Goal: Book appointment/travel/reservation

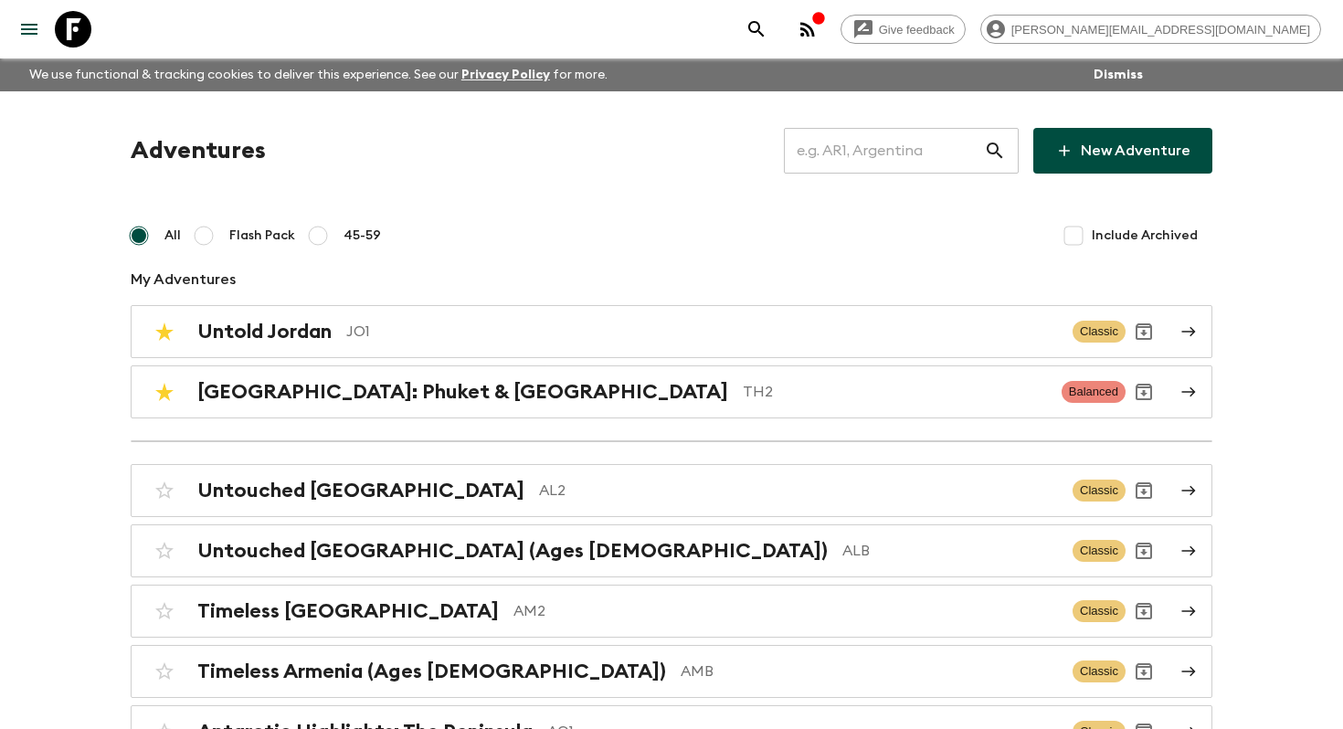
scroll to position [3864, 0]
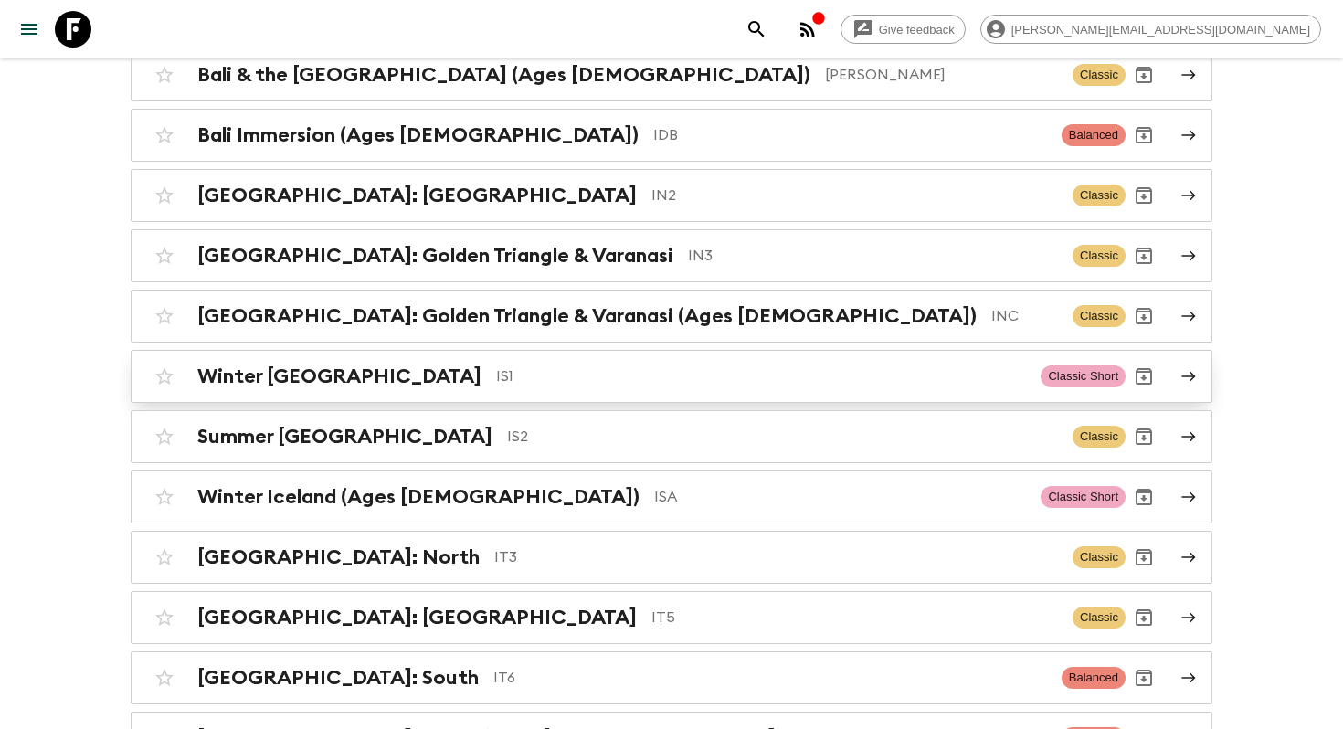
click at [569, 365] on p "IS1" at bounding box center [761, 376] width 530 height 22
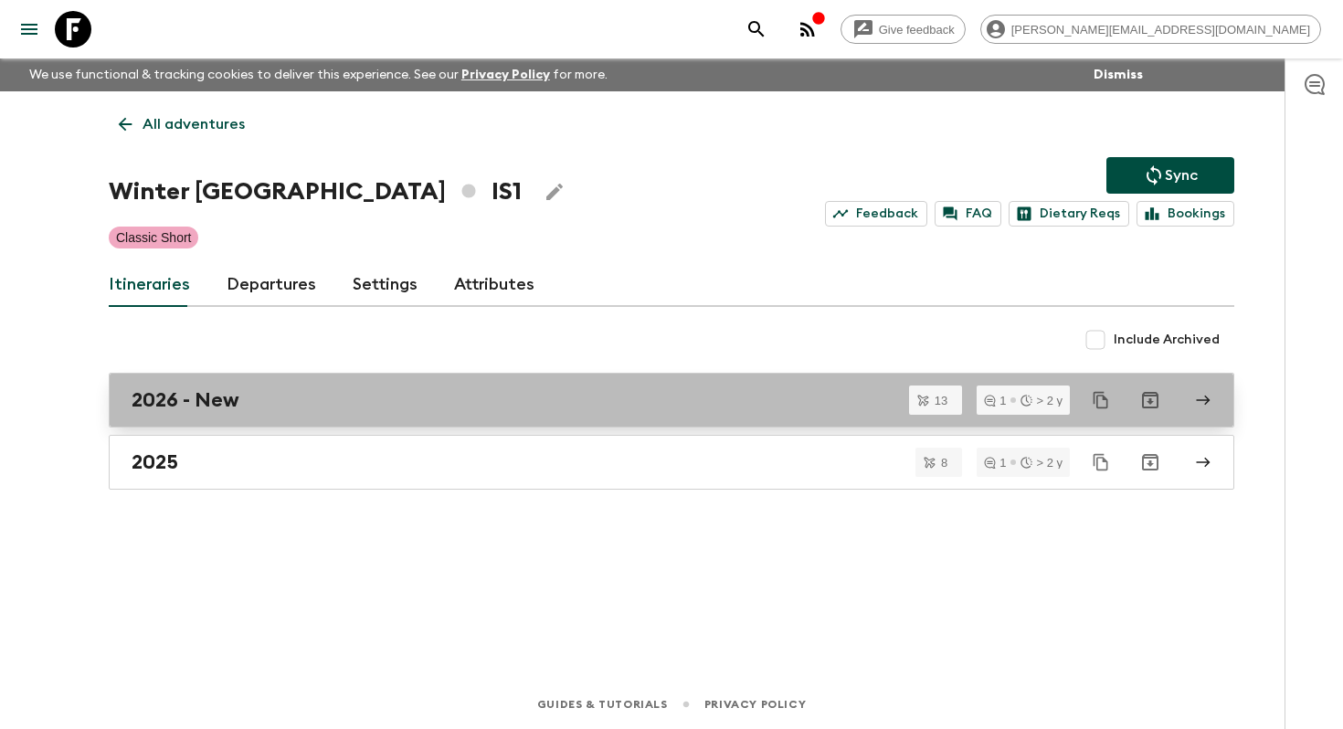
click at [279, 395] on div "2026 - New" at bounding box center [654, 400] width 1045 height 24
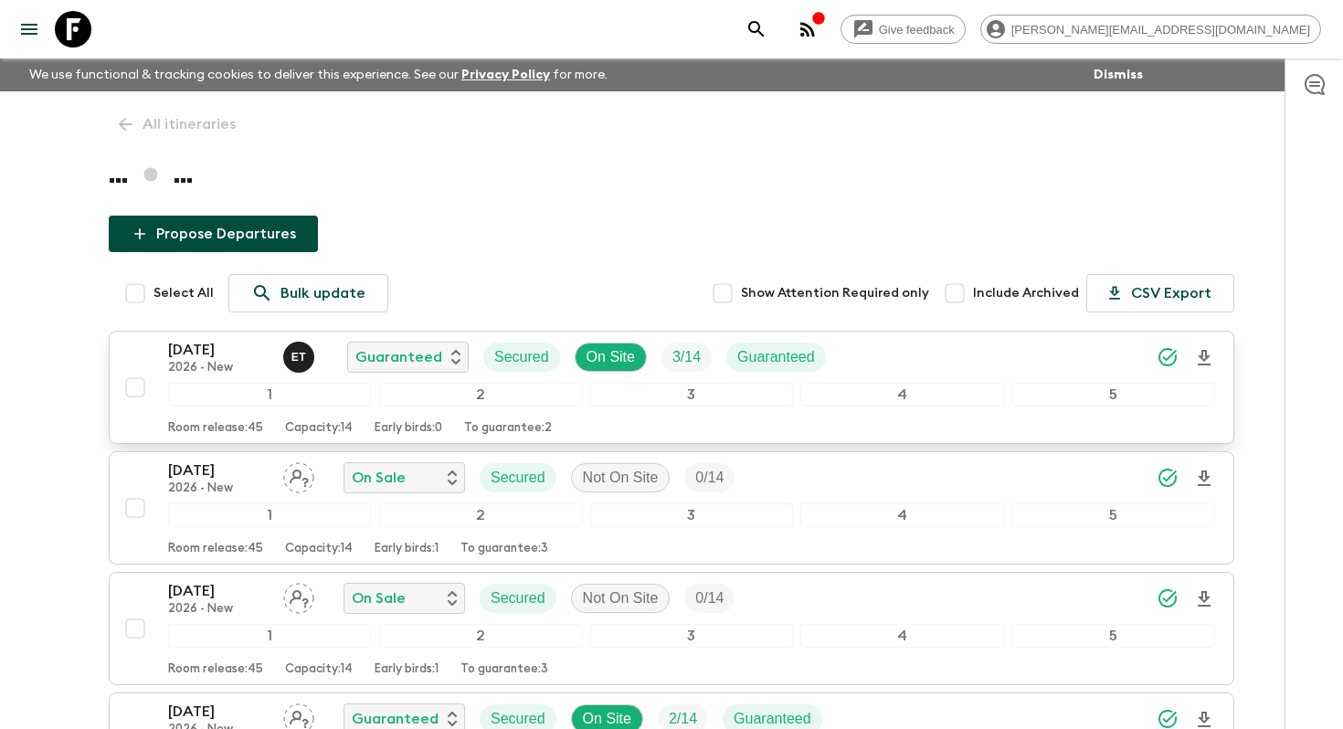
click at [220, 355] on p "[DATE]" at bounding box center [218, 350] width 101 height 22
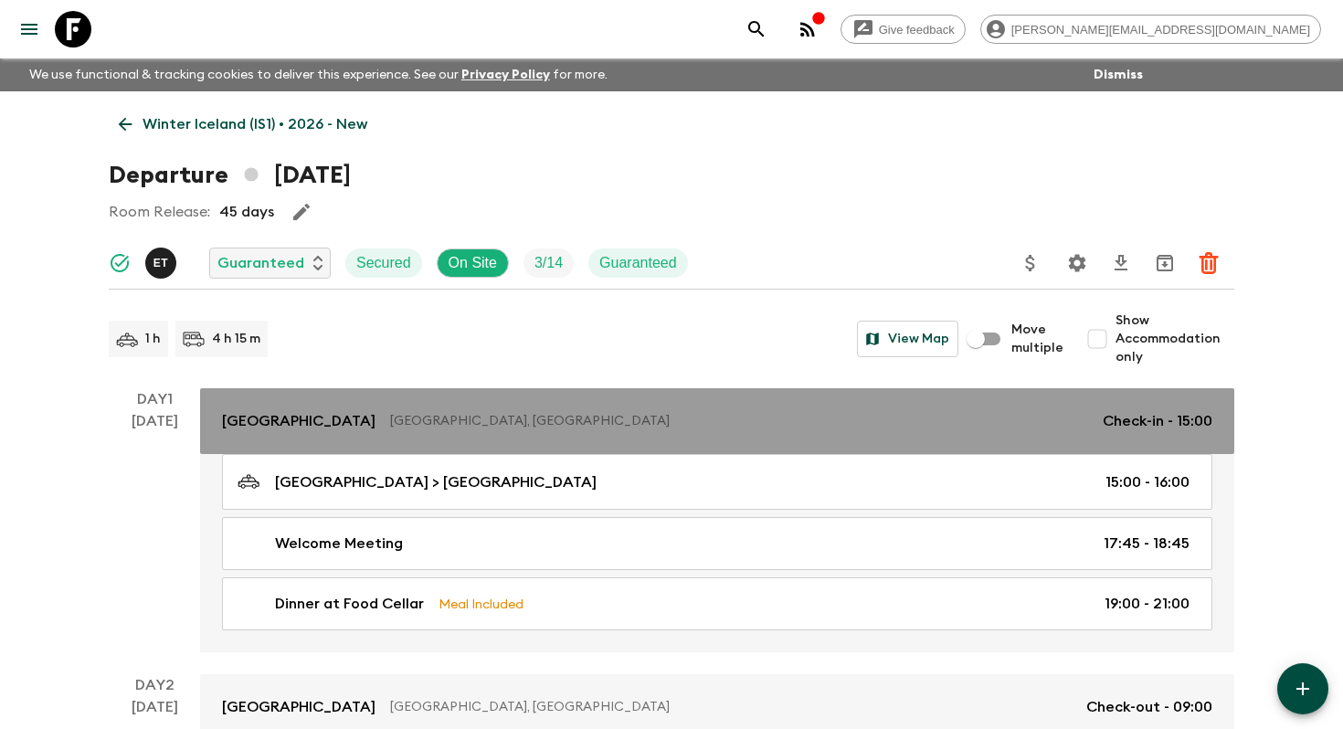
click at [301, 425] on p "[GEOGRAPHIC_DATA]" at bounding box center [299, 421] width 154 height 22
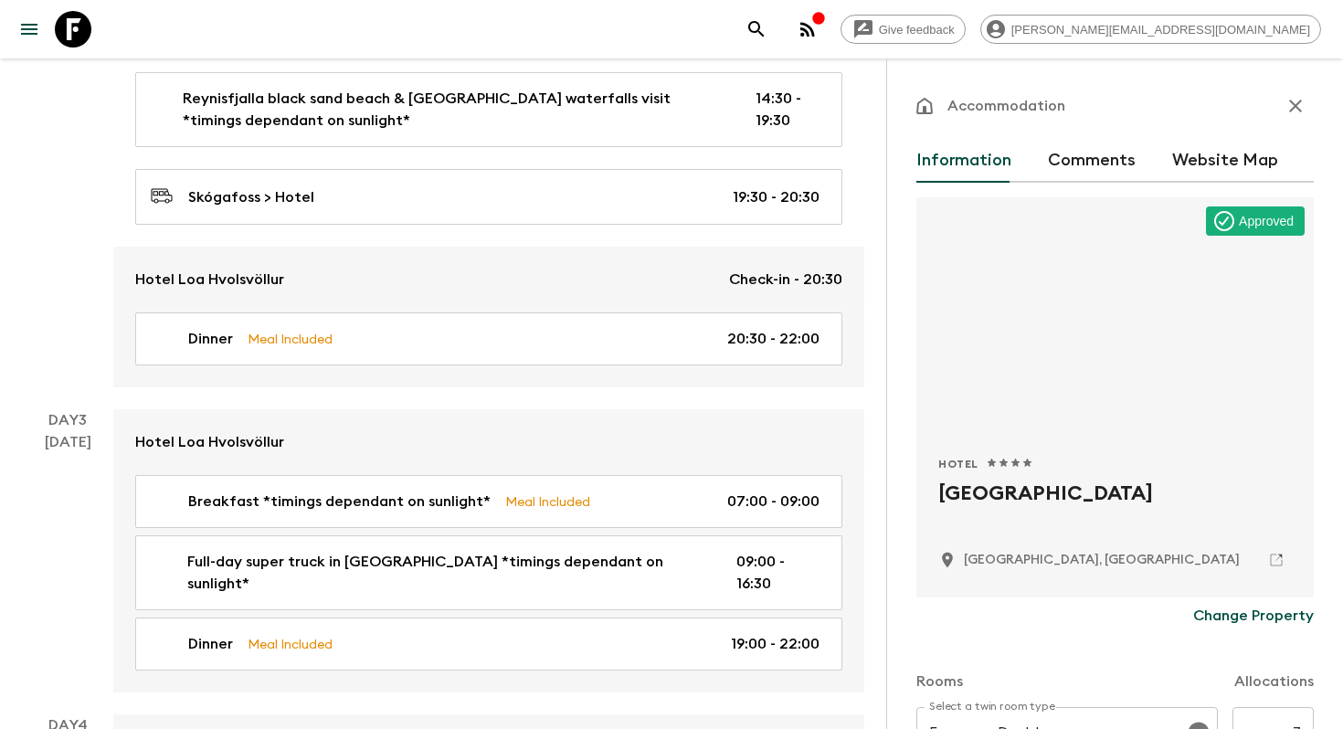
scroll to position [934, 0]
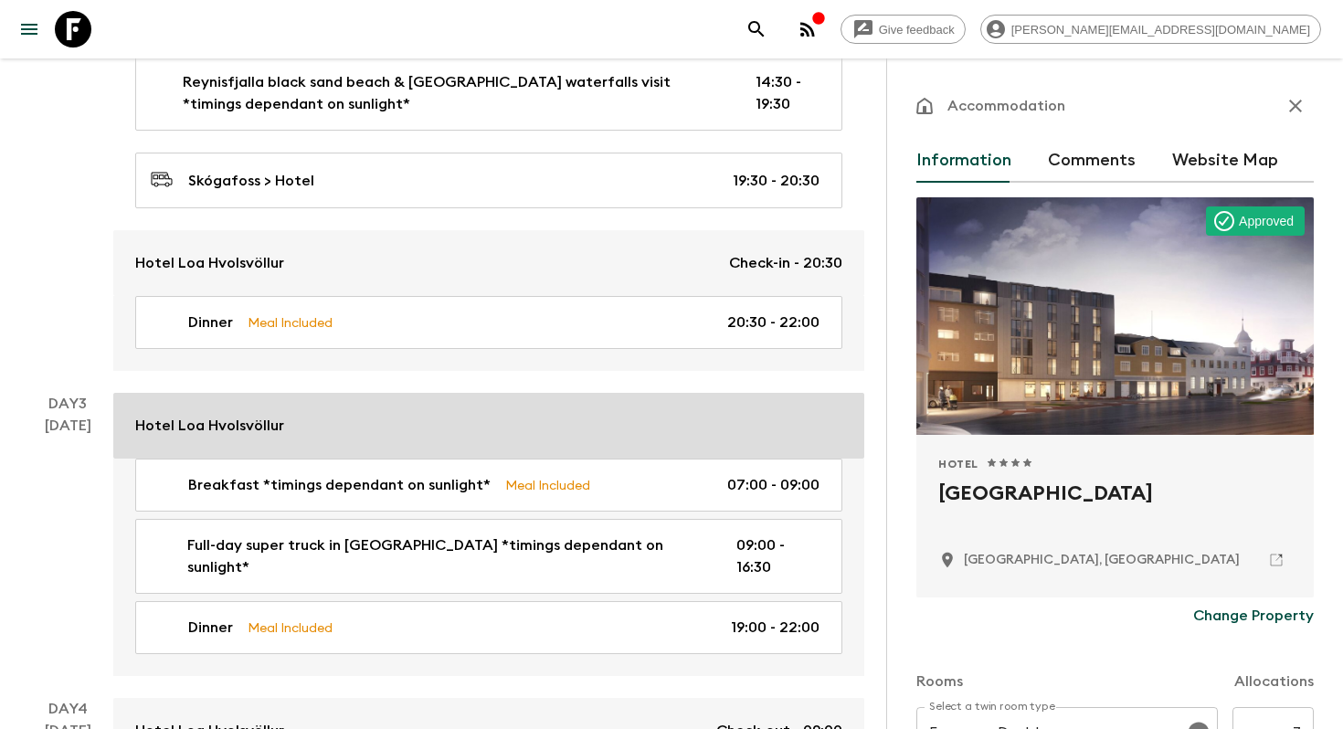
click at [223, 423] on p "Hotel Loa Hvolsvöllur" at bounding box center [209, 426] width 149 height 22
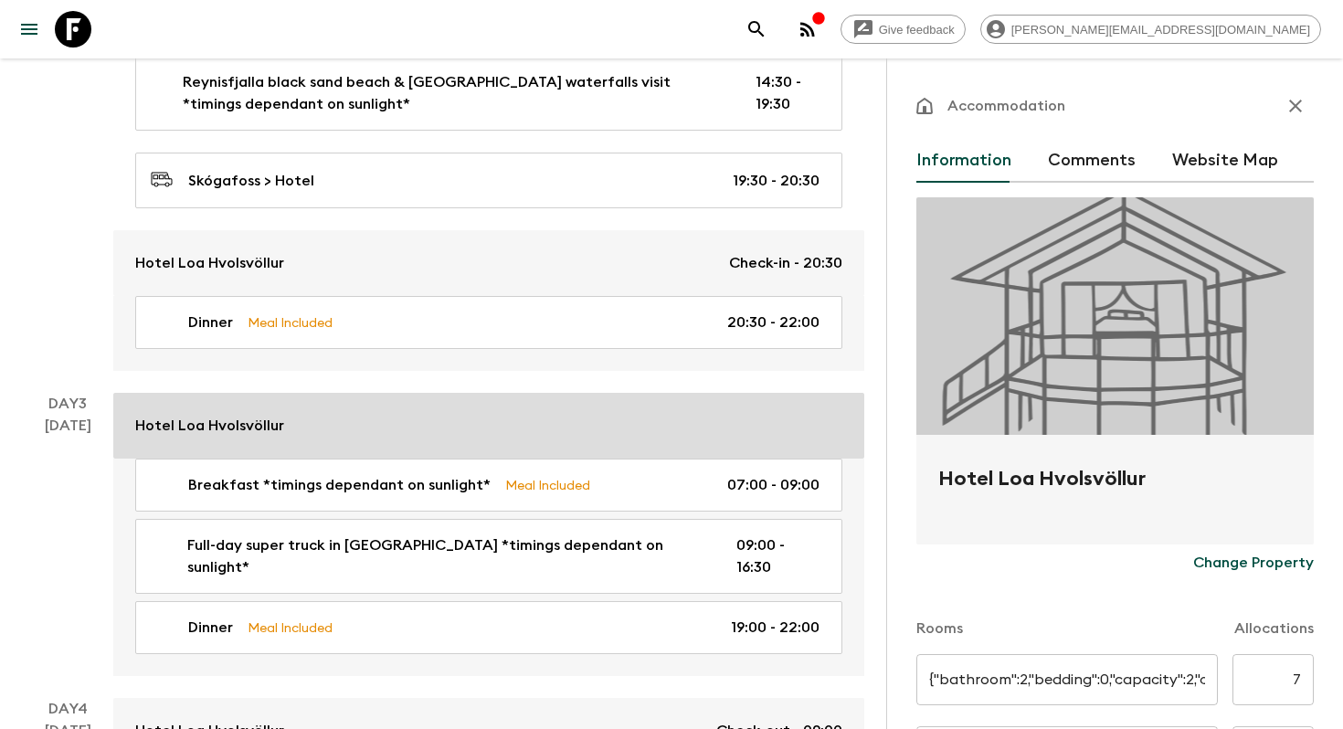
type input "Twins"
type input "Single"
type input "Day 2"
type input "20:30"
type input "Day 4"
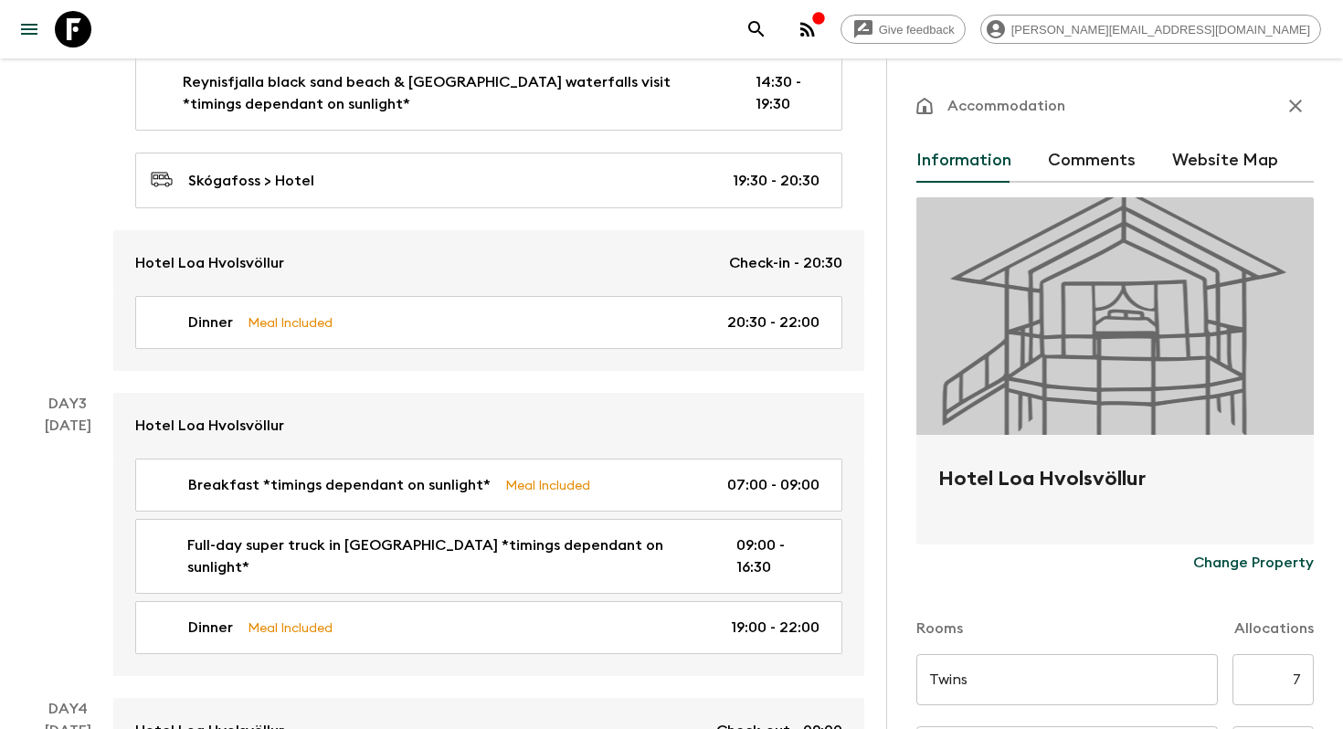
click at [1041, 480] on h2 "Hotel Loa Hvolsvöllur" at bounding box center [1115, 493] width 354 height 58
copy form "Hotel Loa Hvolsvöllur Change Property"
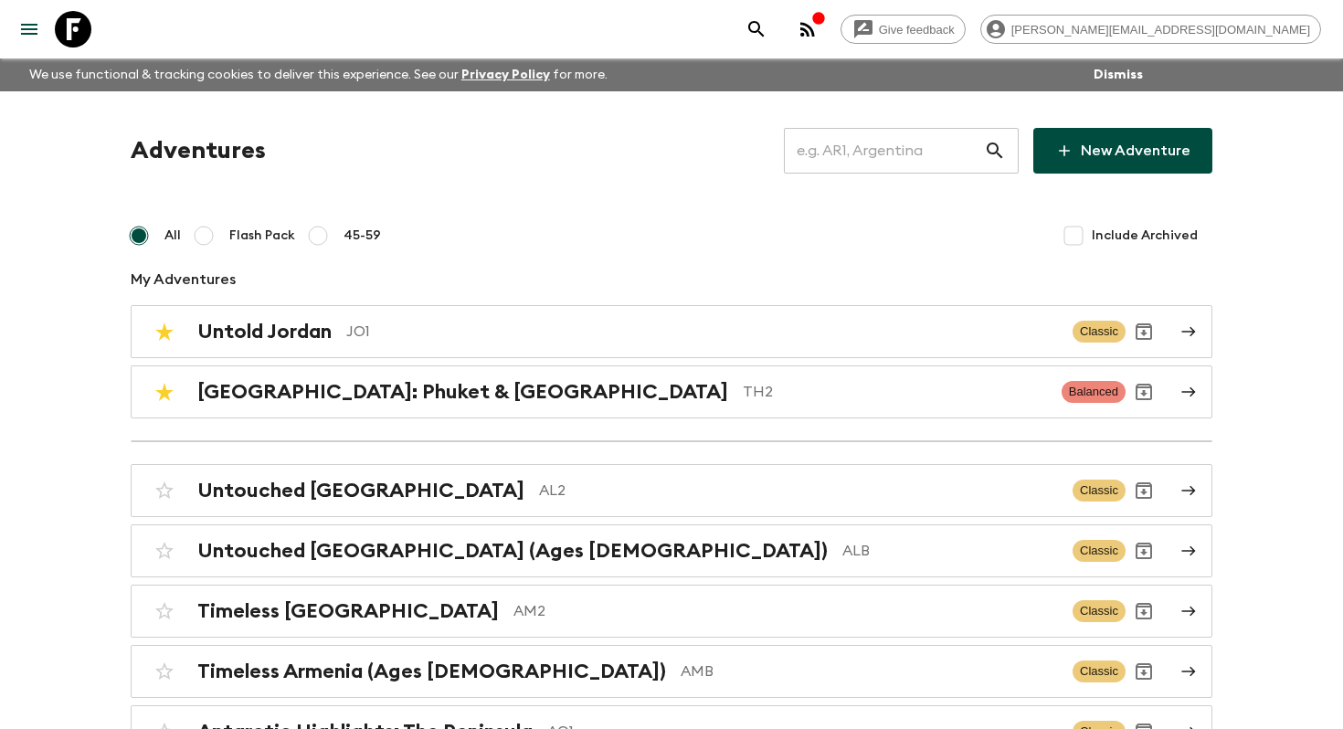
scroll to position [2537, 0]
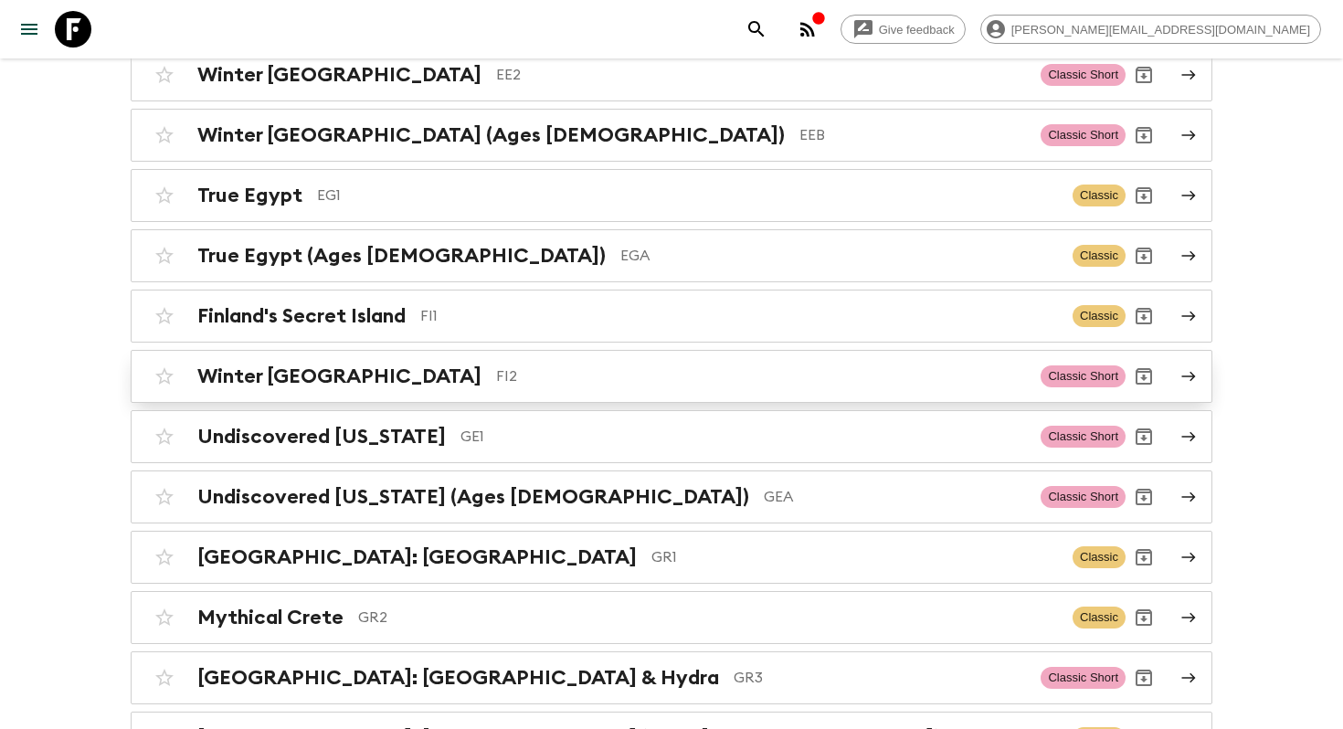
click at [394, 382] on link "Winter Finland FI2 Classic Short" at bounding box center [672, 376] width 1082 height 53
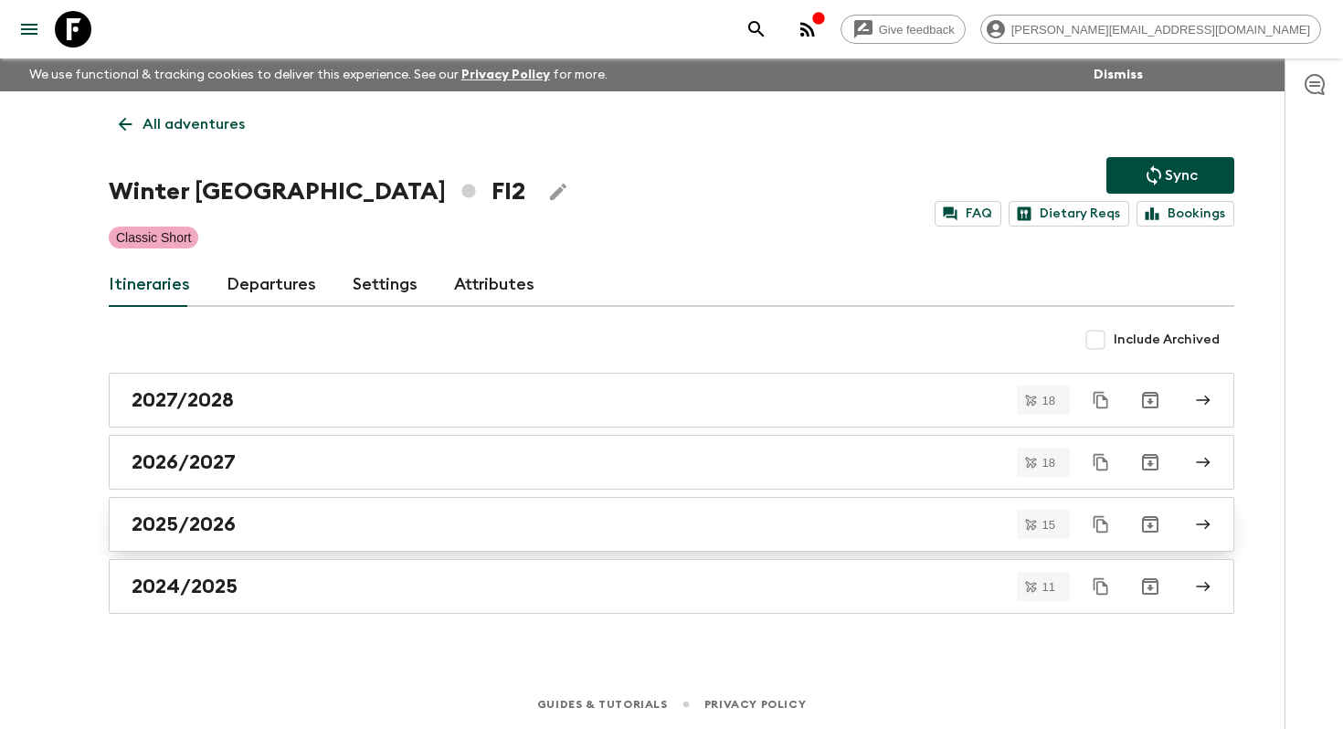
click at [196, 532] on h2 "2025/2026" at bounding box center [184, 525] width 104 height 24
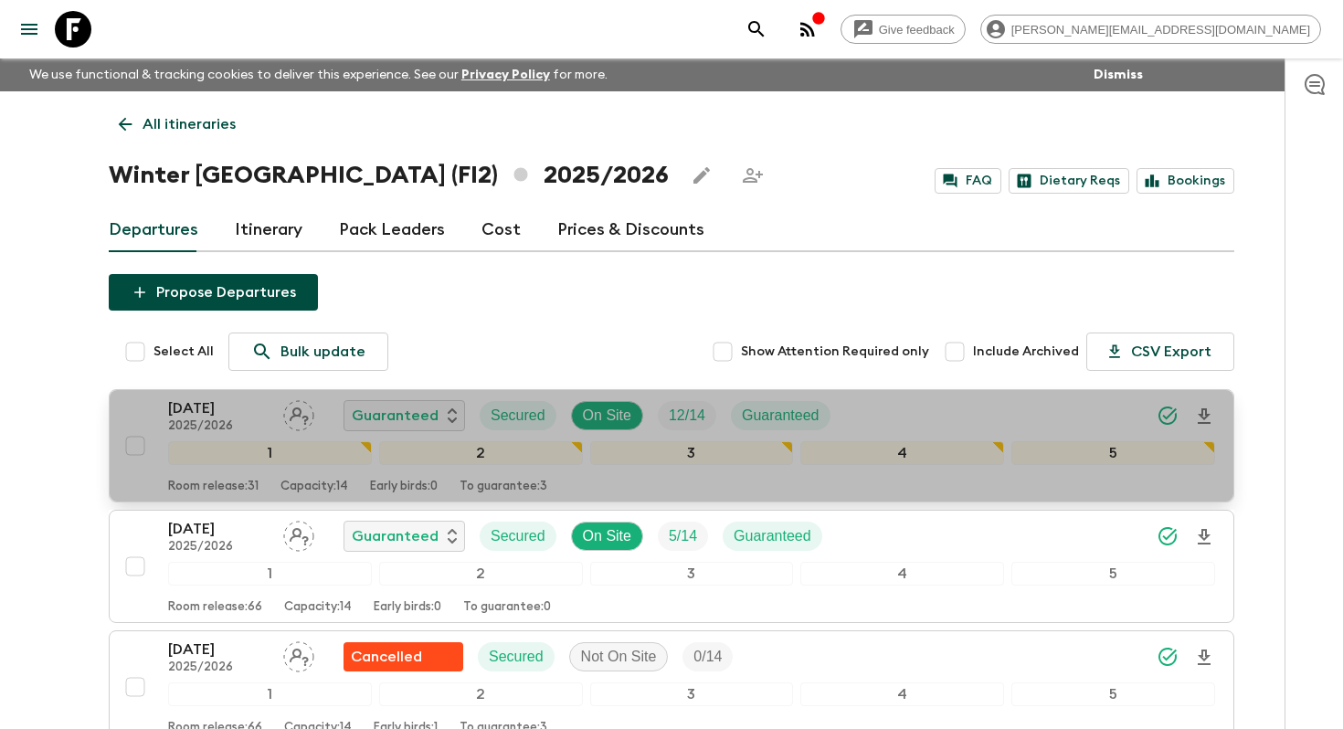
click at [195, 411] on p "26 Nov 2025" at bounding box center [218, 408] width 101 height 22
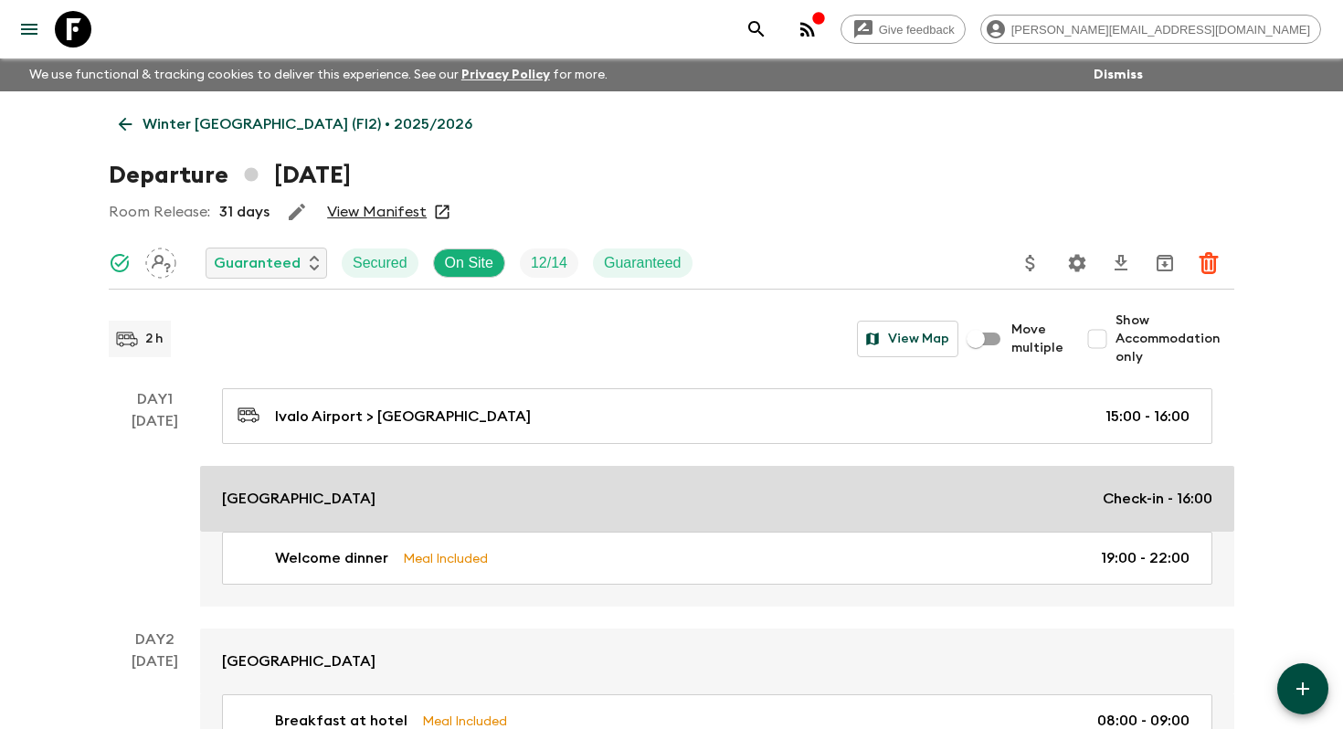
click at [292, 501] on p "Wilderness Hotel Juutua" at bounding box center [299, 499] width 154 height 22
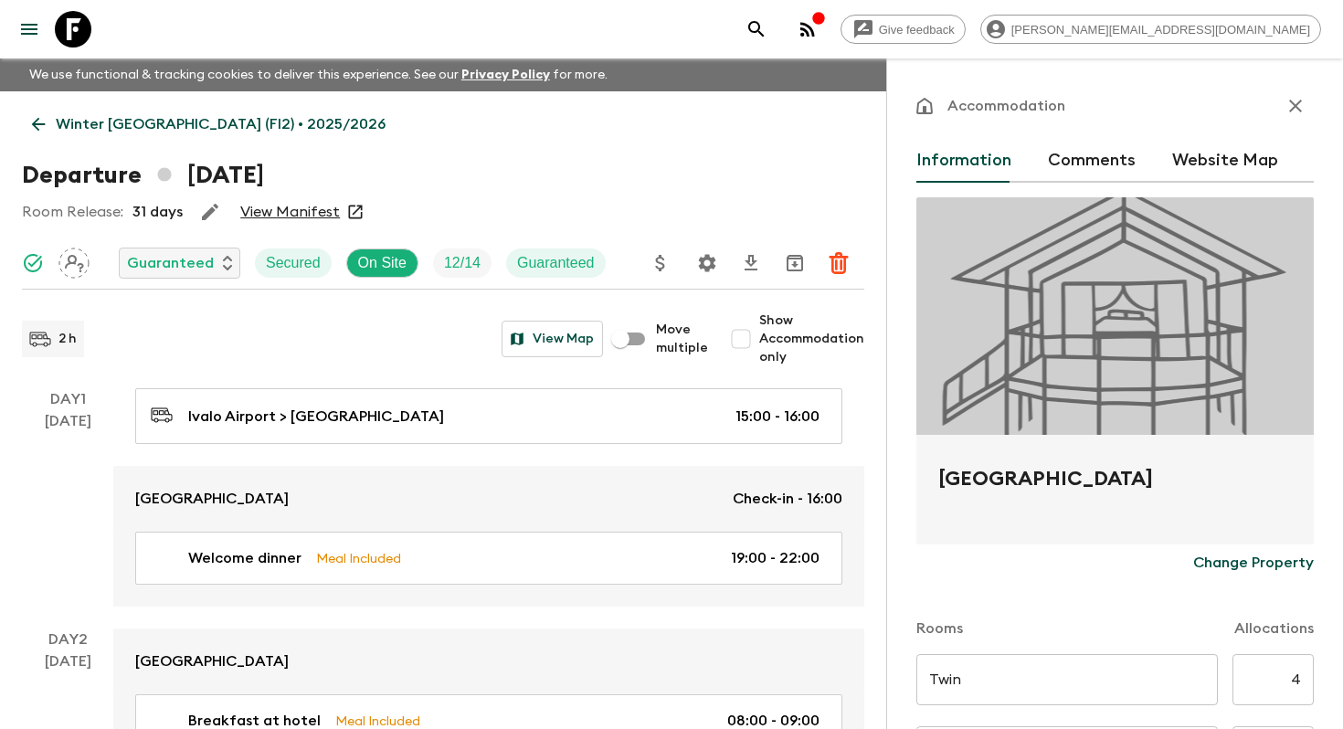
click at [1012, 489] on h2 "Wilderness Hotel Juutua" at bounding box center [1115, 493] width 354 height 58
copy form "Wilderness Hotel Juutua Change Property"
click at [1276, 102] on div "Accommodation" at bounding box center [1114, 106] width 397 height 37
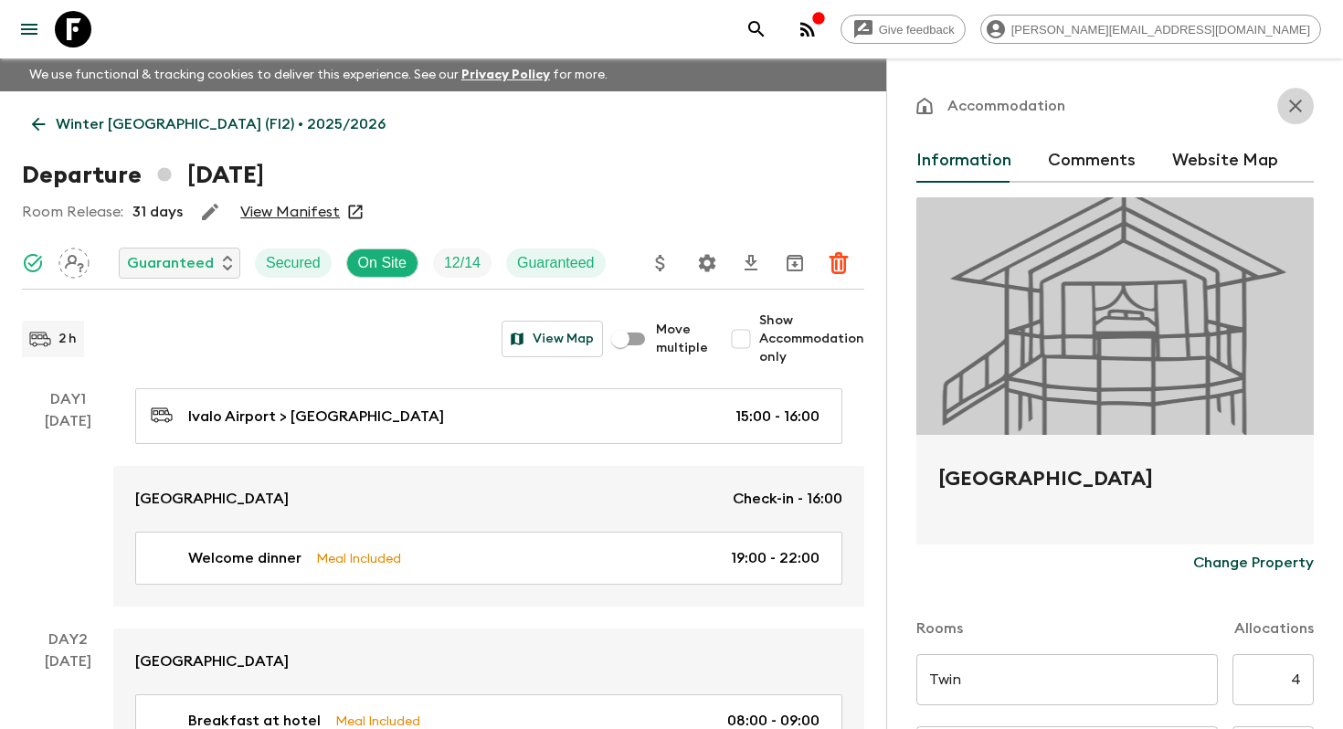
click at [1287, 102] on icon "button" at bounding box center [1296, 106] width 22 height 22
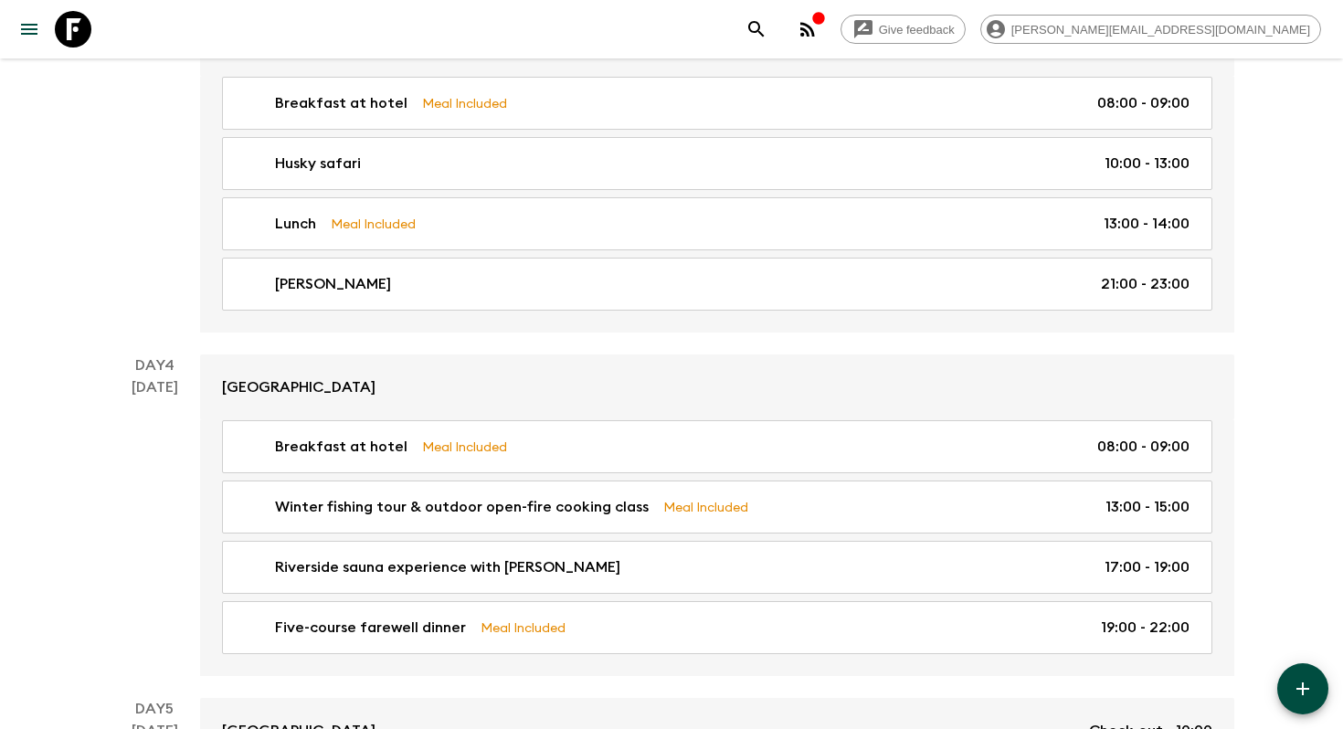
scroll to position [1057, 0]
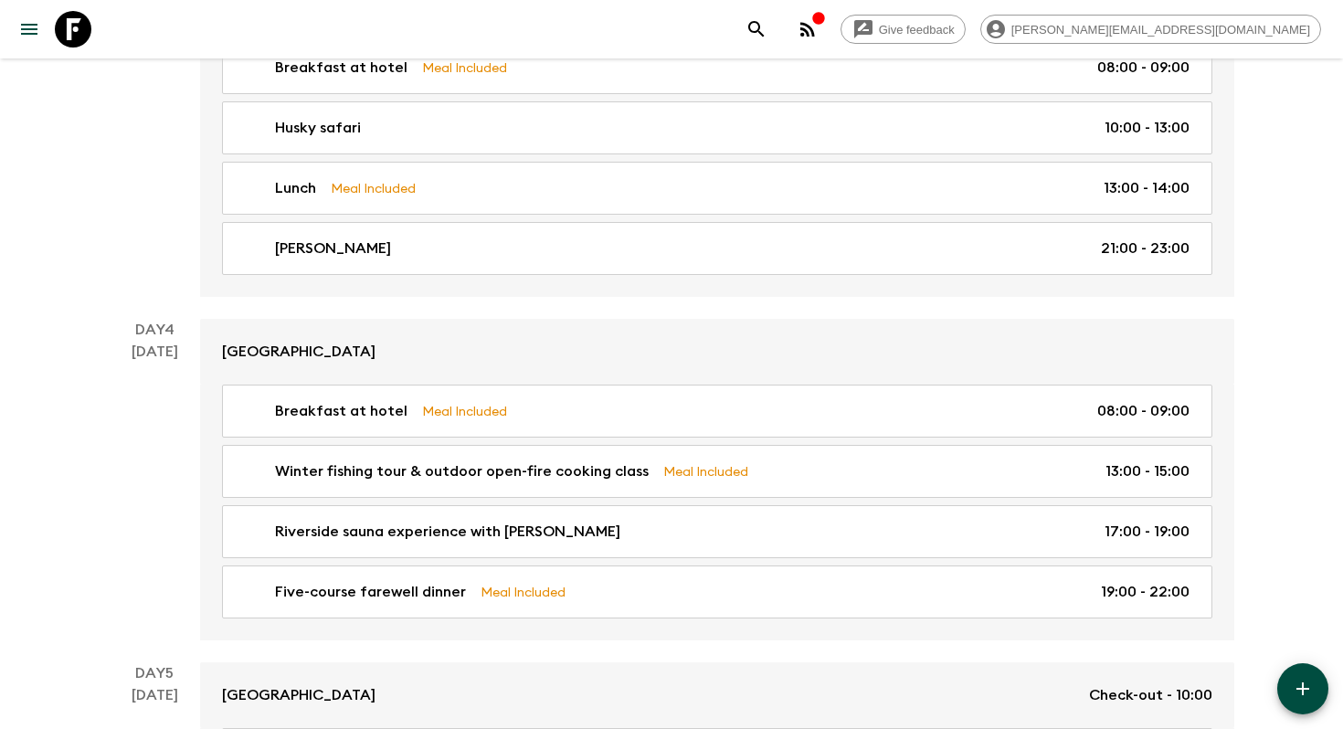
click at [172, 537] on div "29 Nov" at bounding box center [155, 491] width 47 height 300
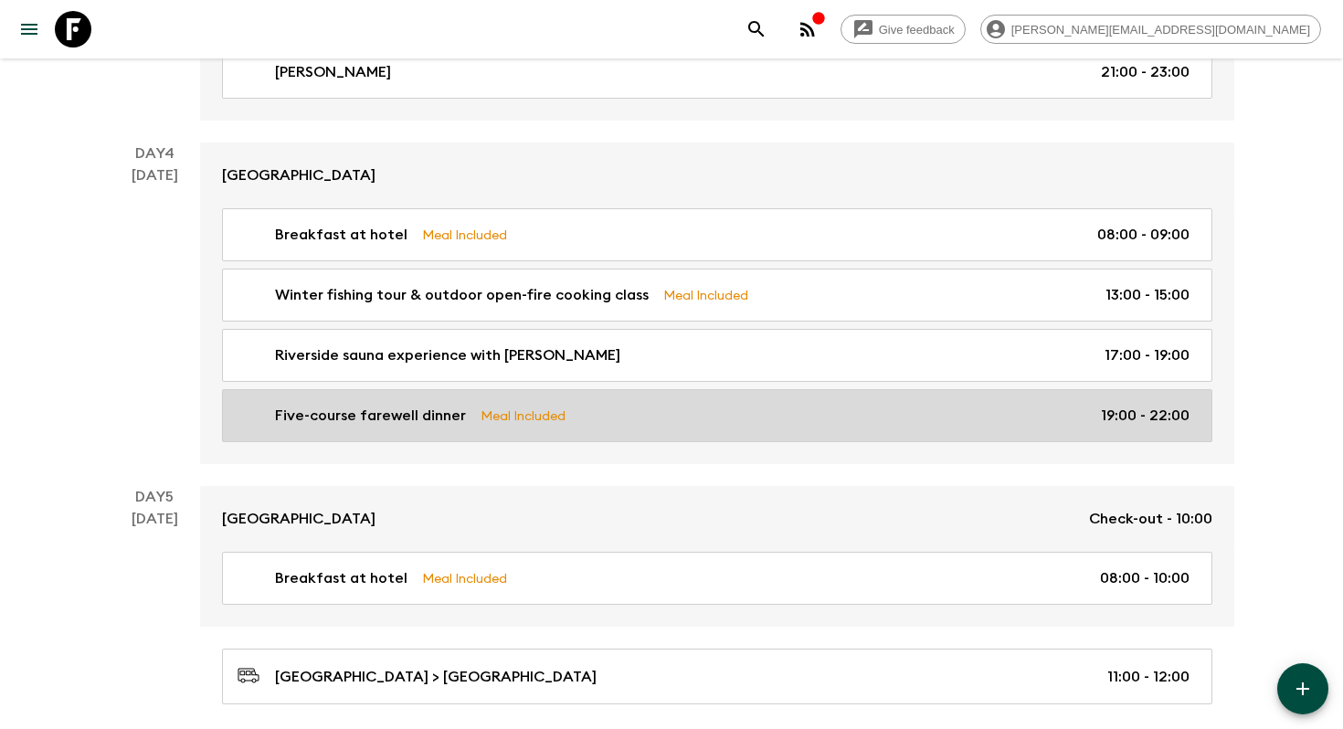
scroll to position [1234, 0]
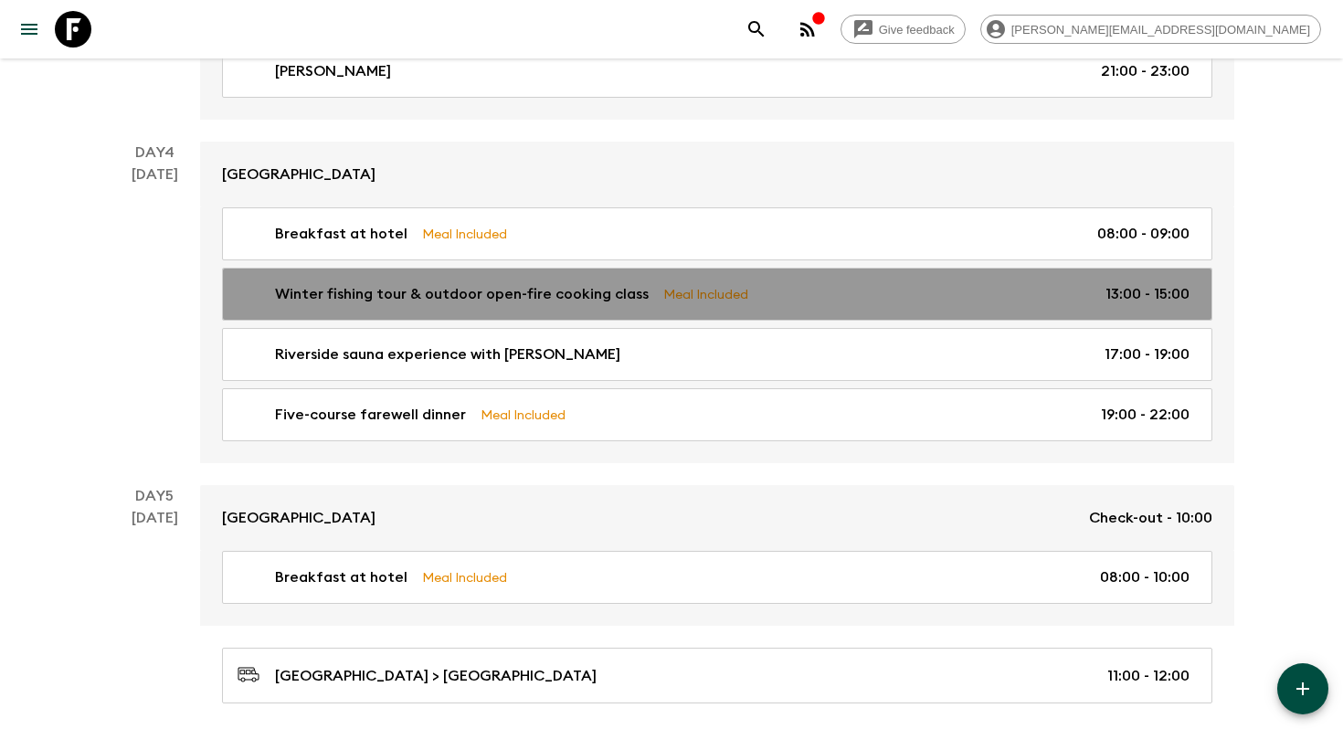
click at [416, 302] on p "Winter fishing tour & outdoor open-fire cooking class" at bounding box center [462, 294] width 374 height 22
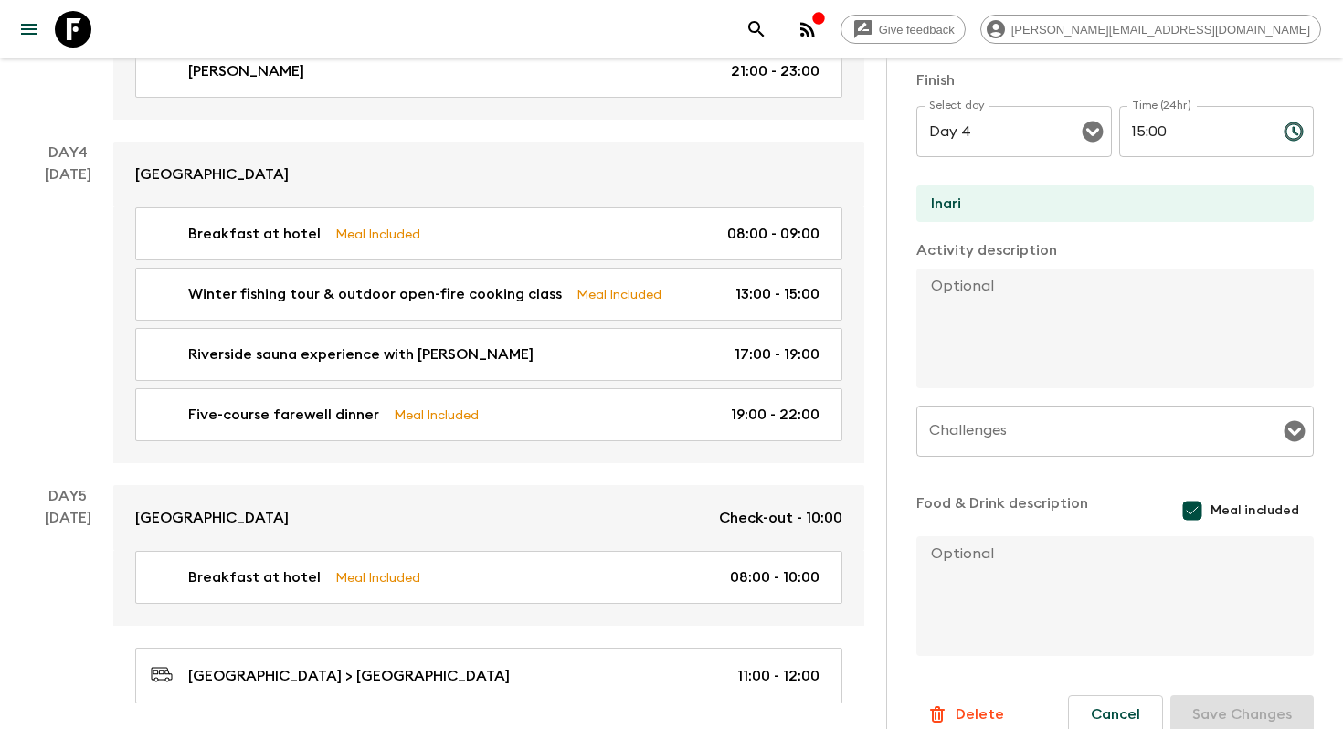
scroll to position [587, 0]
